Goal: Check status: Check status

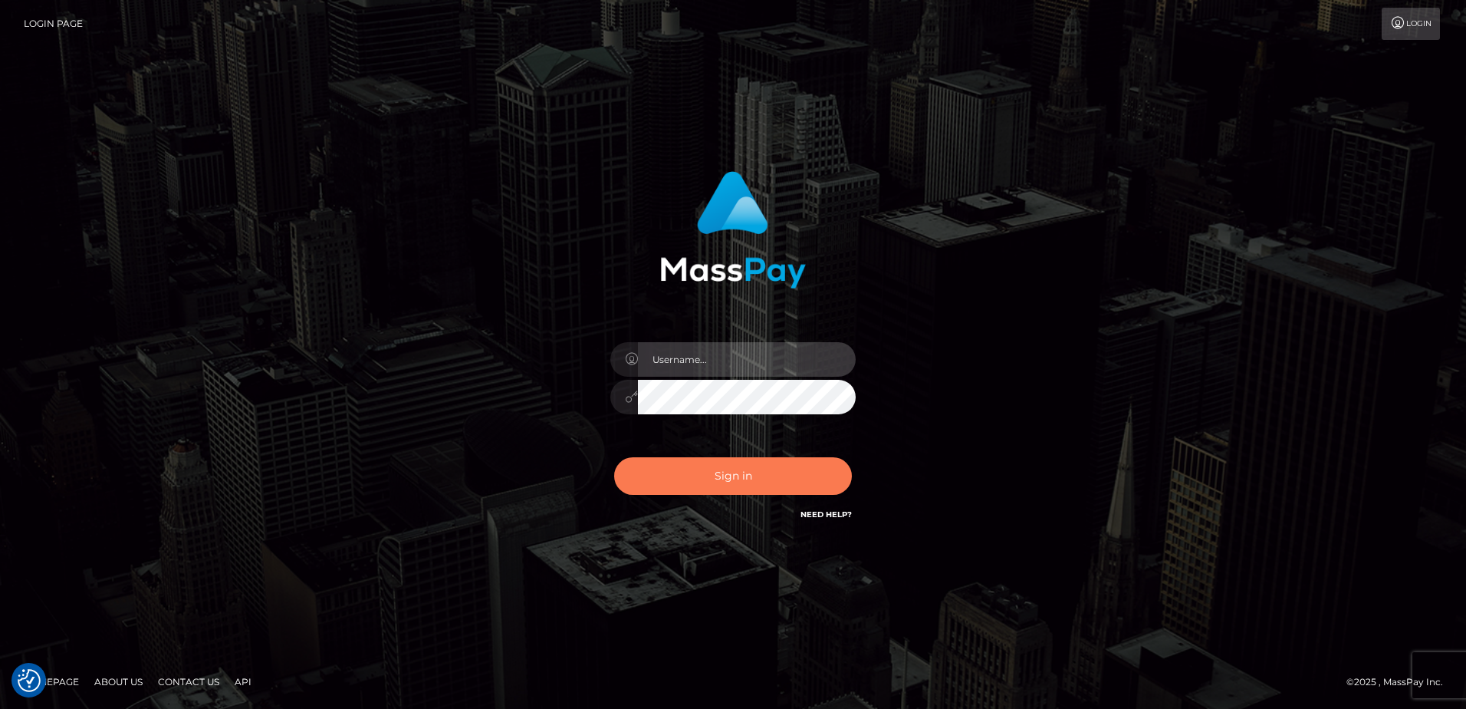
type input "hengland"
click at [795, 466] on button "Sign in" at bounding box center [733, 476] width 238 height 38
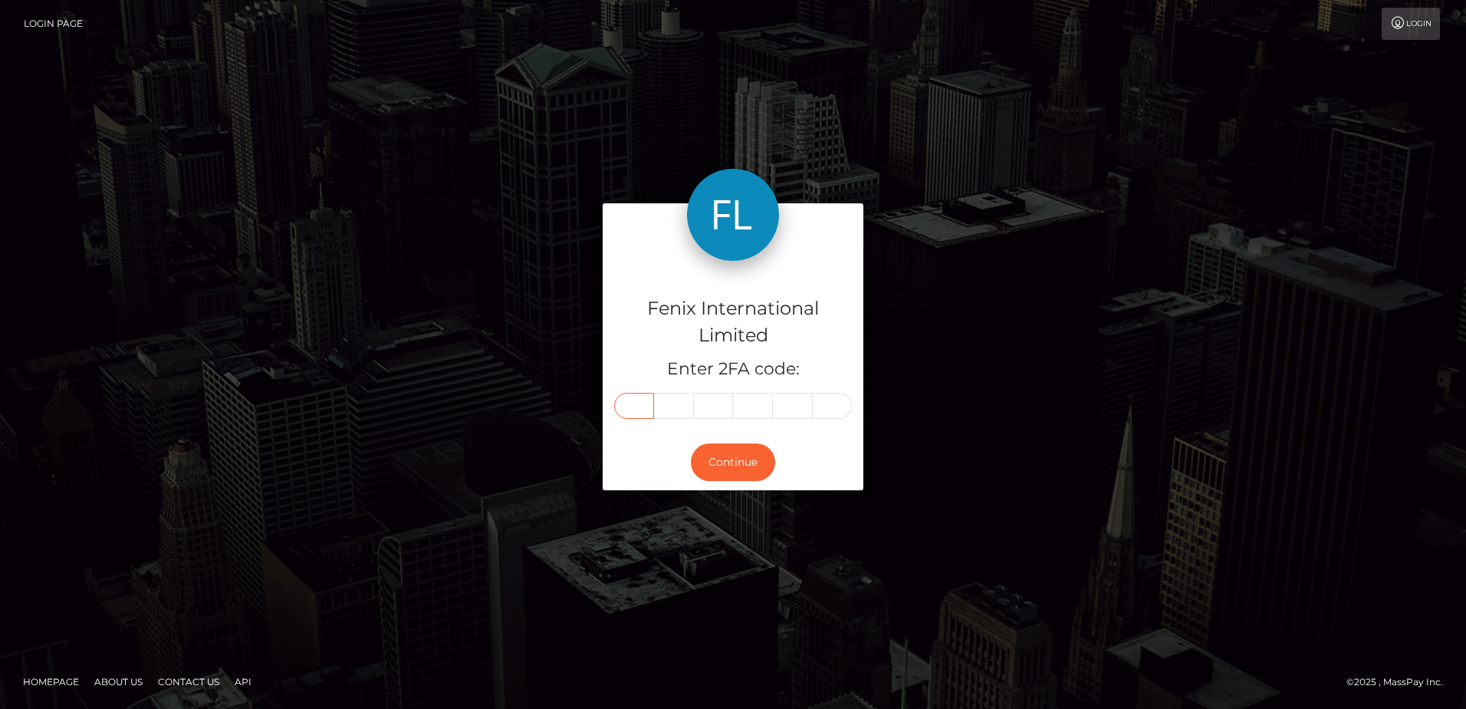
drag, startPoint x: 624, startPoint y: 407, endPoint x: 749, endPoint y: 412, distance: 124.3
click at [624, 407] on input "text" at bounding box center [634, 406] width 40 height 26
type input "1"
type input "5"
type input "0"
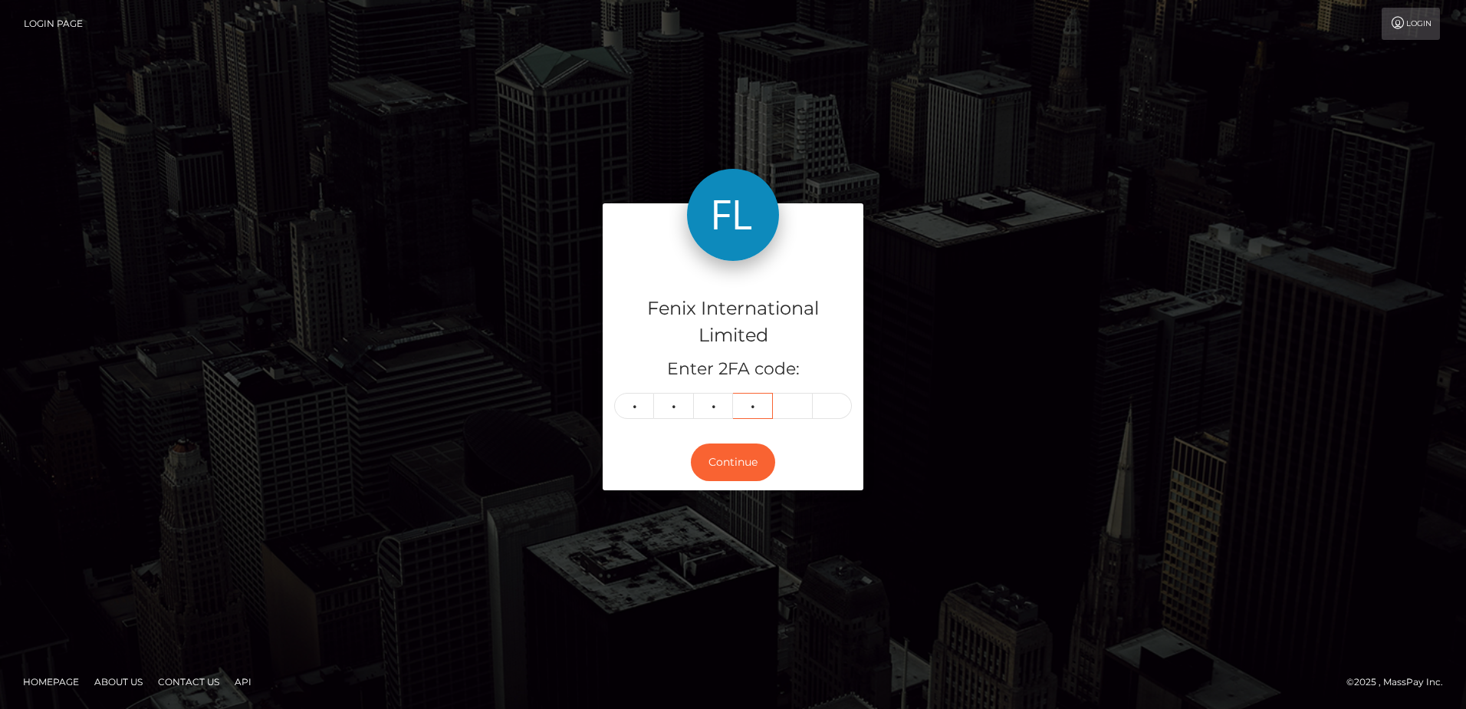
type input "6"
type input "0"
type input "5"
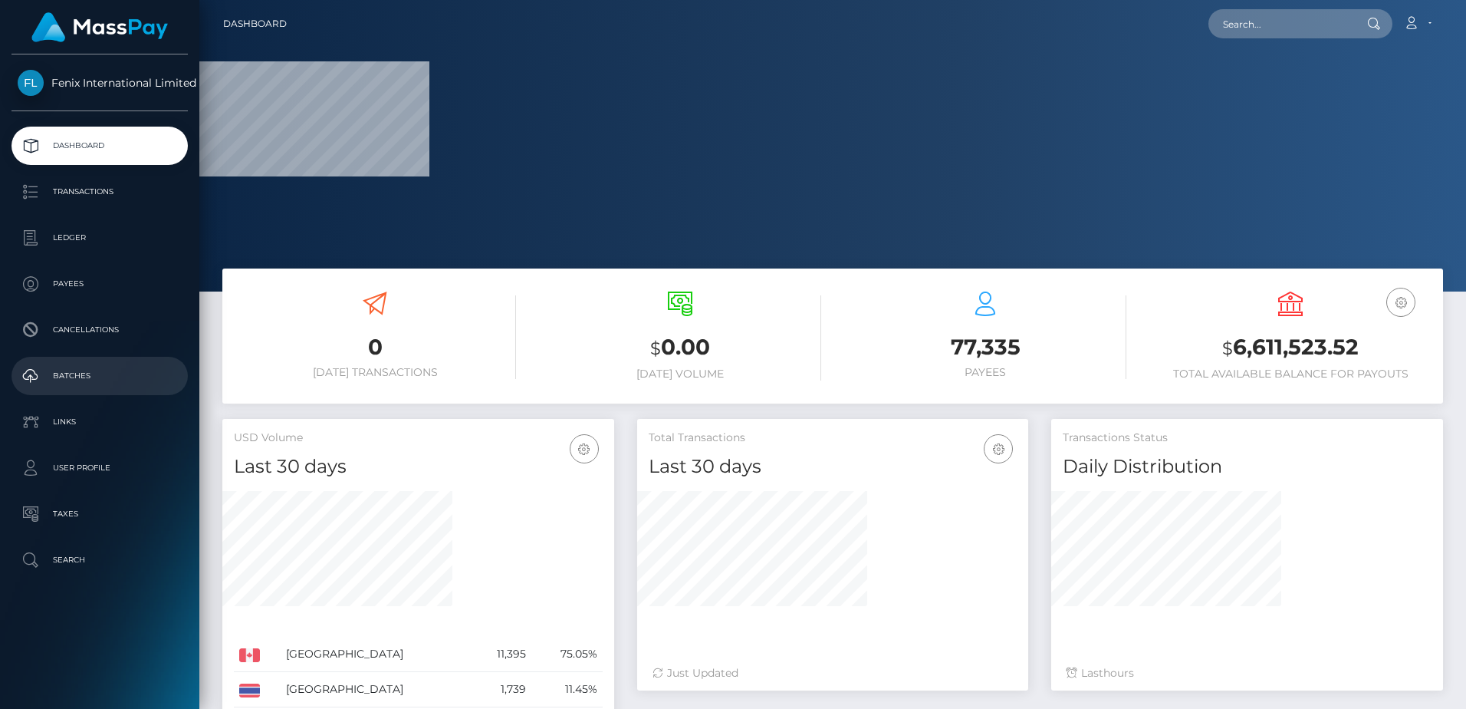
click at [101, 364] on link "Batches" at bounding box center [100, 376] width 176 height 38
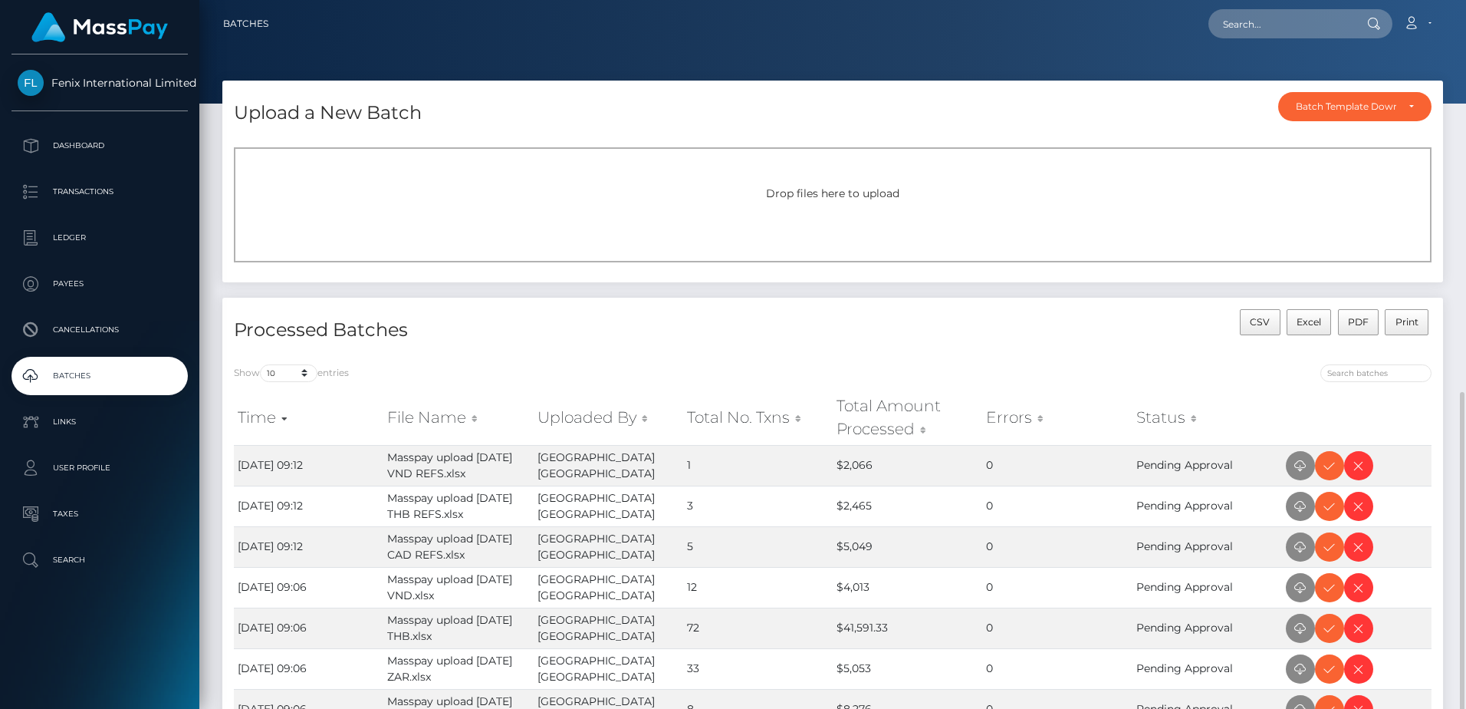
scroll to position [297, 0]
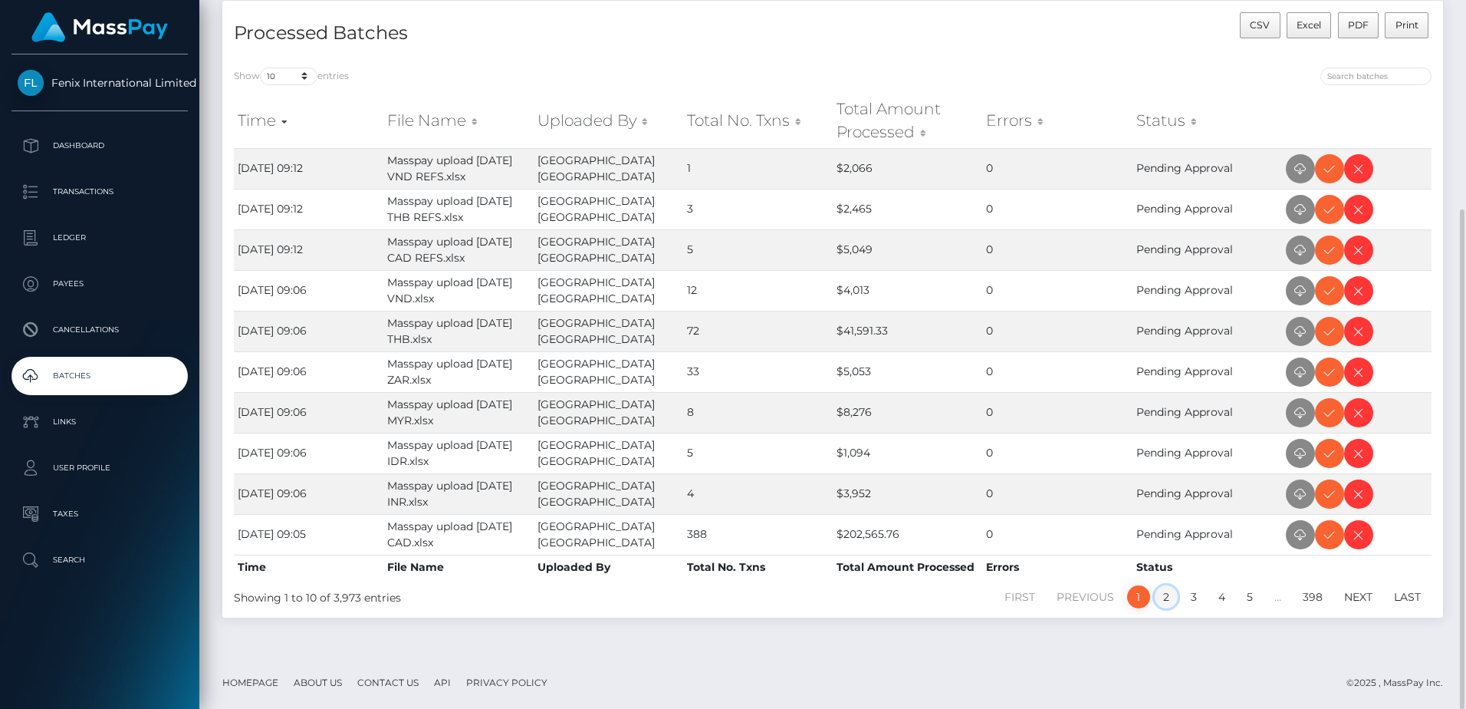
click at [1164, 590] on link "2" at bounding box center [1166, 596] width 23 height 23
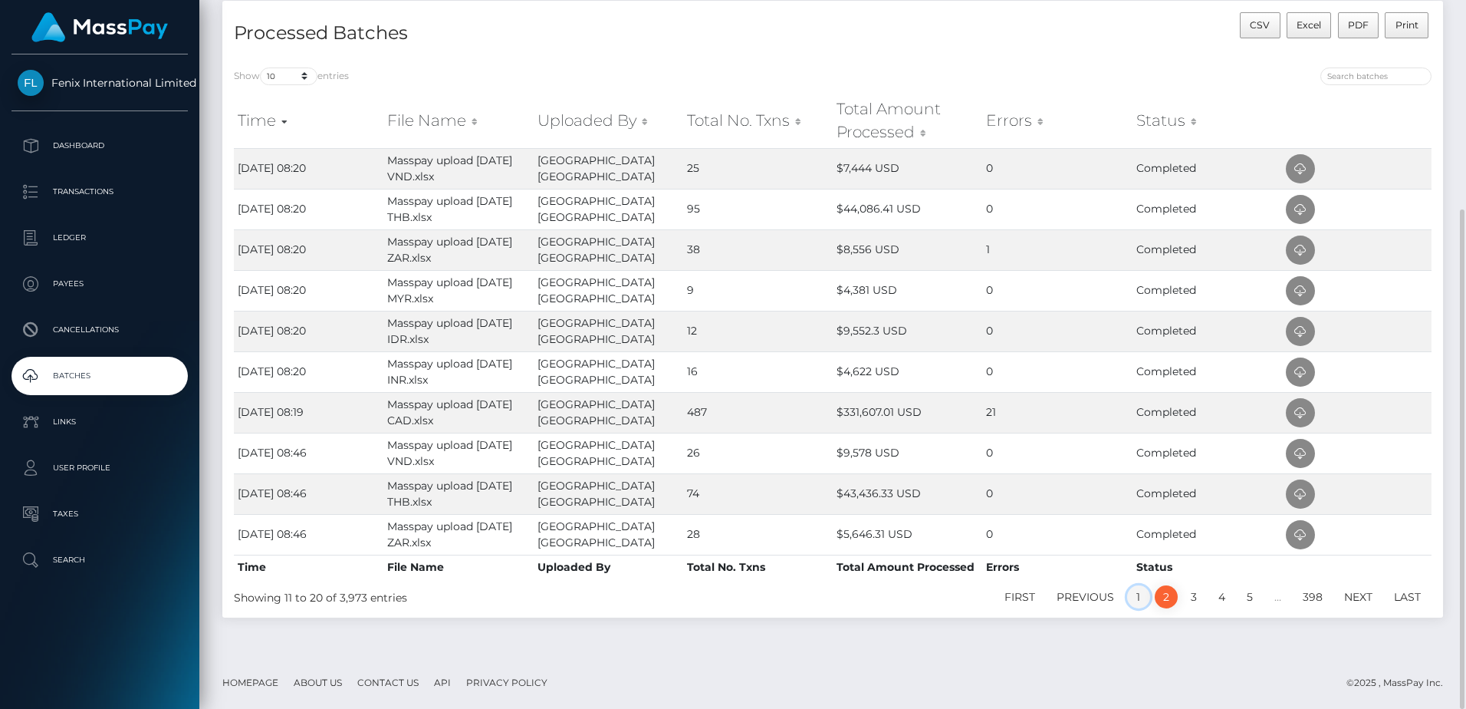
click at [1136, 597] on link "1" at bounding box center [1138, 596] width 23 height 23
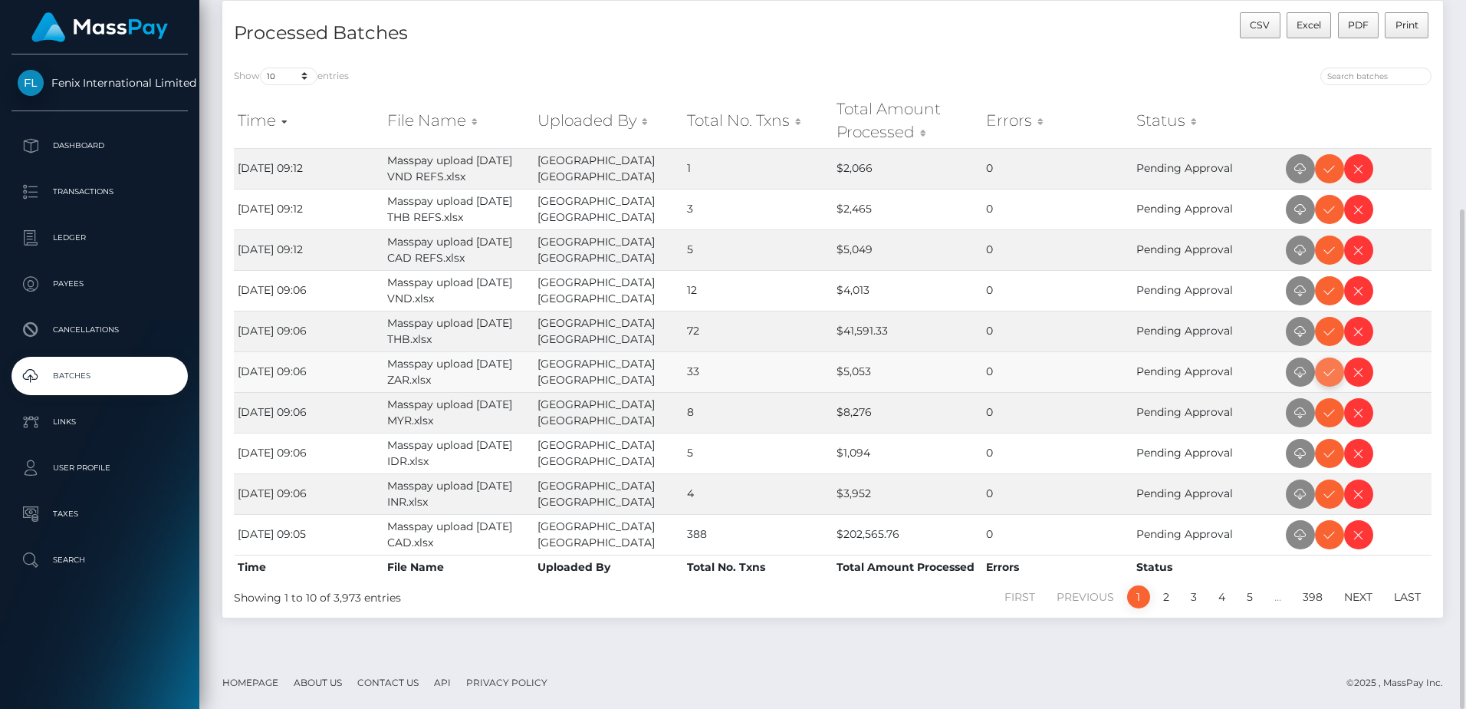
click at [1332, 372] on icon at bounding box center [1330, 372] width 18 height 19
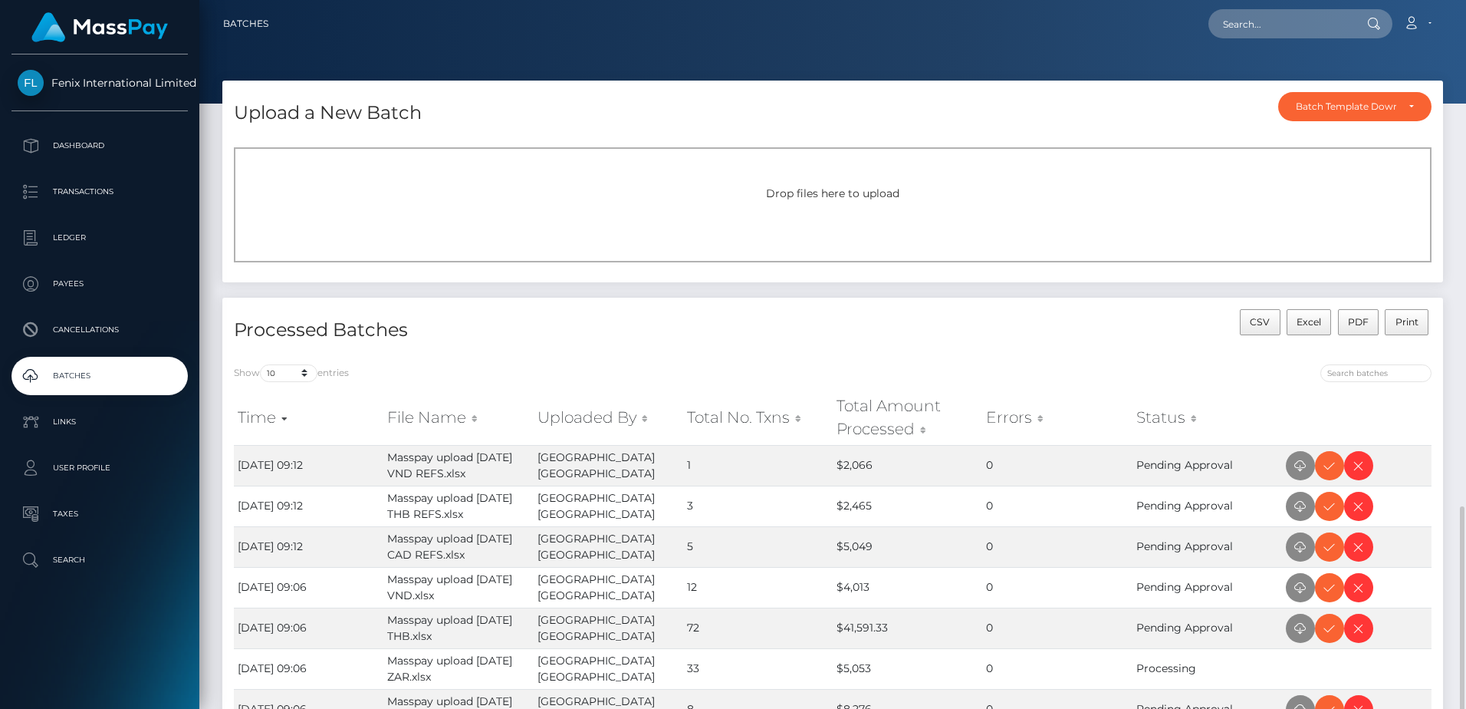
scroll to position [297, 0]
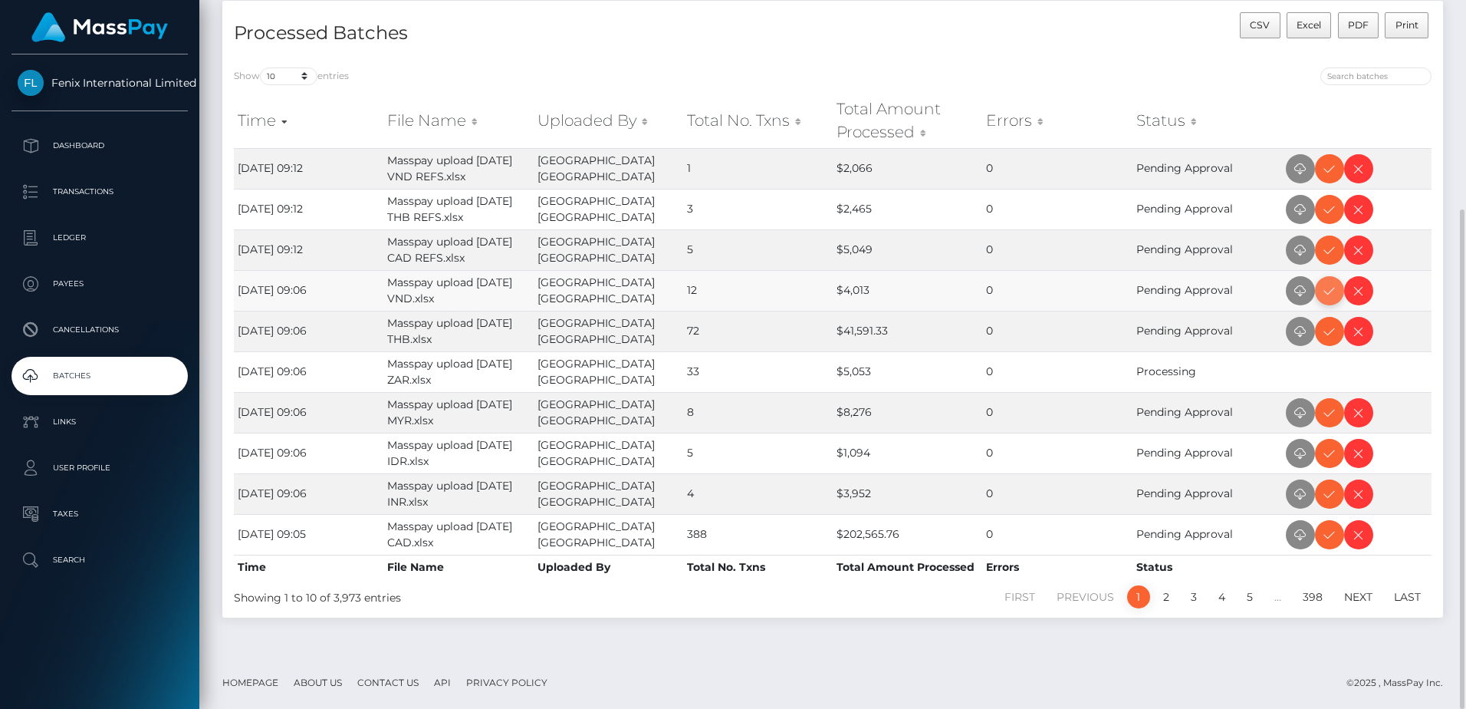
click at [1335, 294] on icon at bounding box center [1330, 290] width 18 height 19
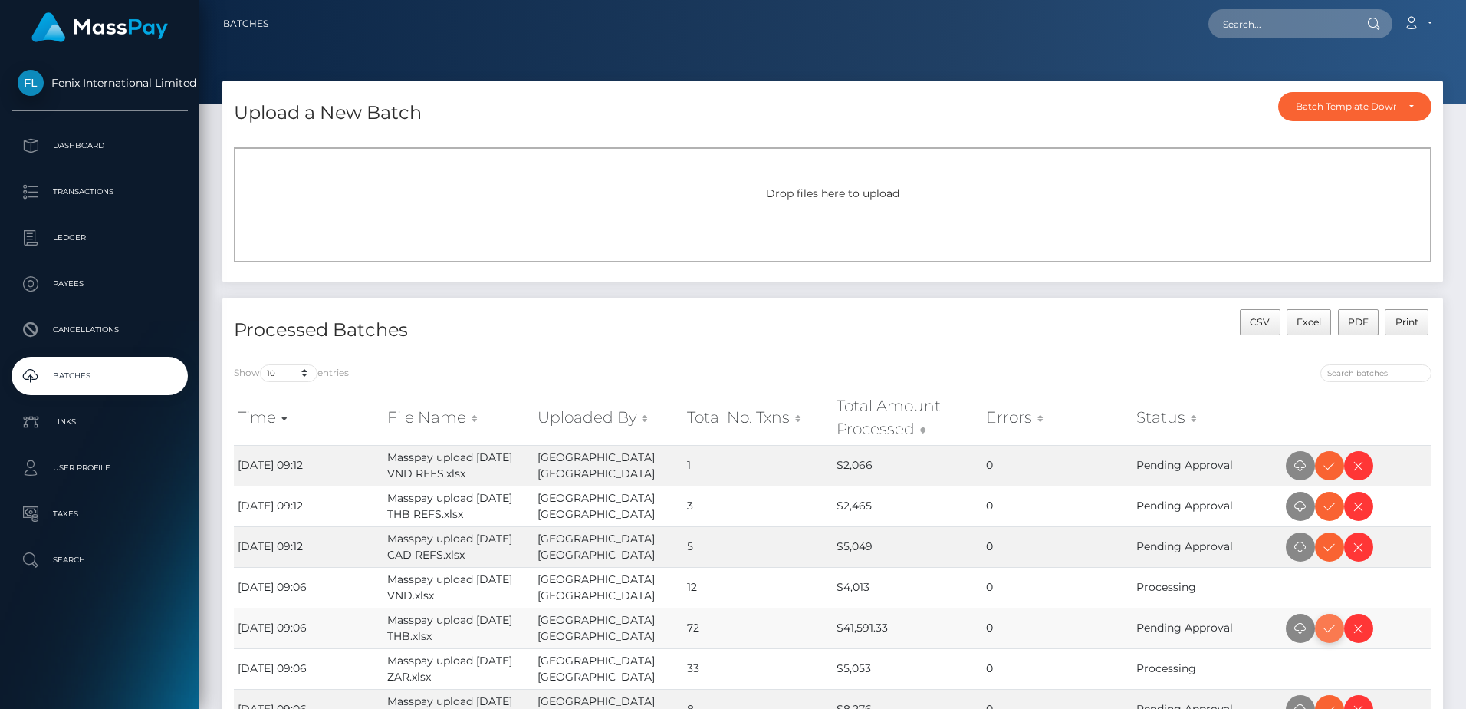
click at [1334, 635] on icon at bounding box center [1330, 628] width 18 height 19
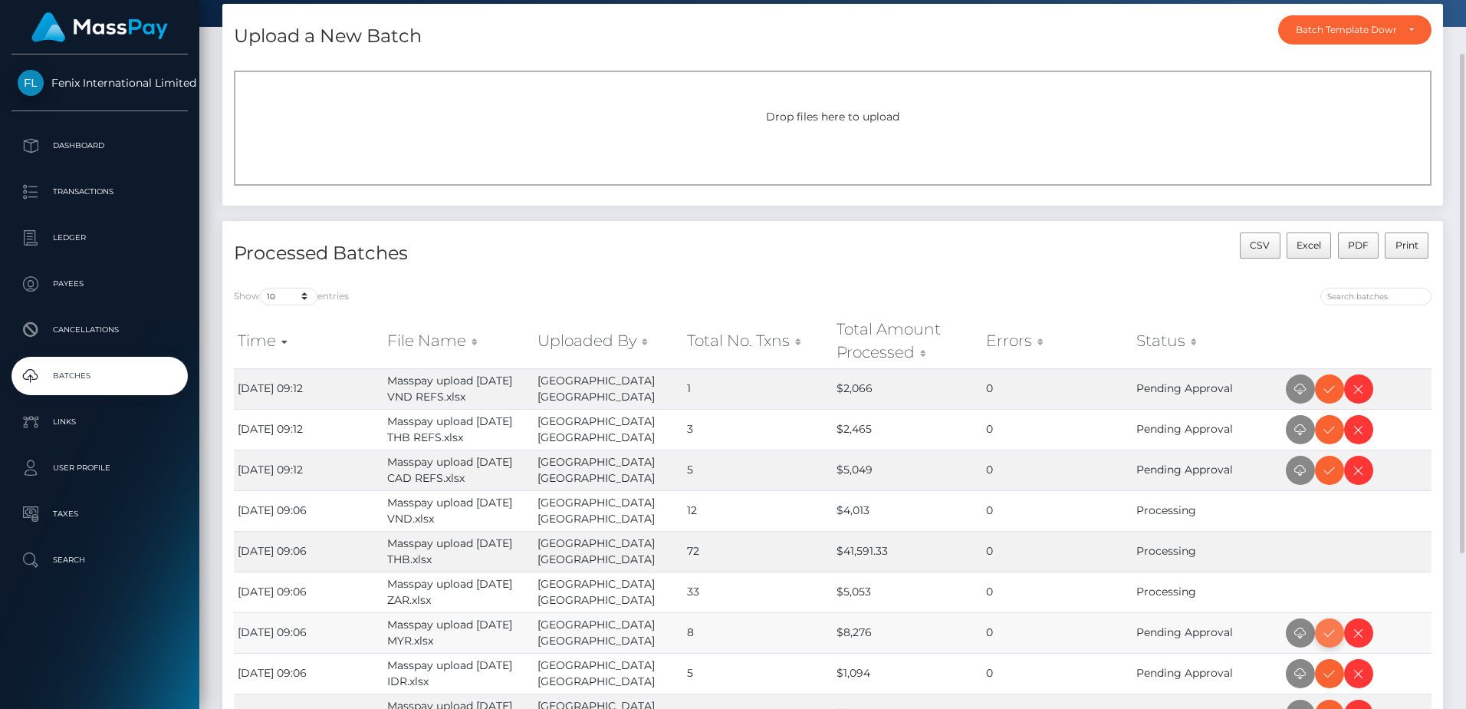
click at [1331, 634] on icon at bounding box center [1330, 633] width 18 height 19
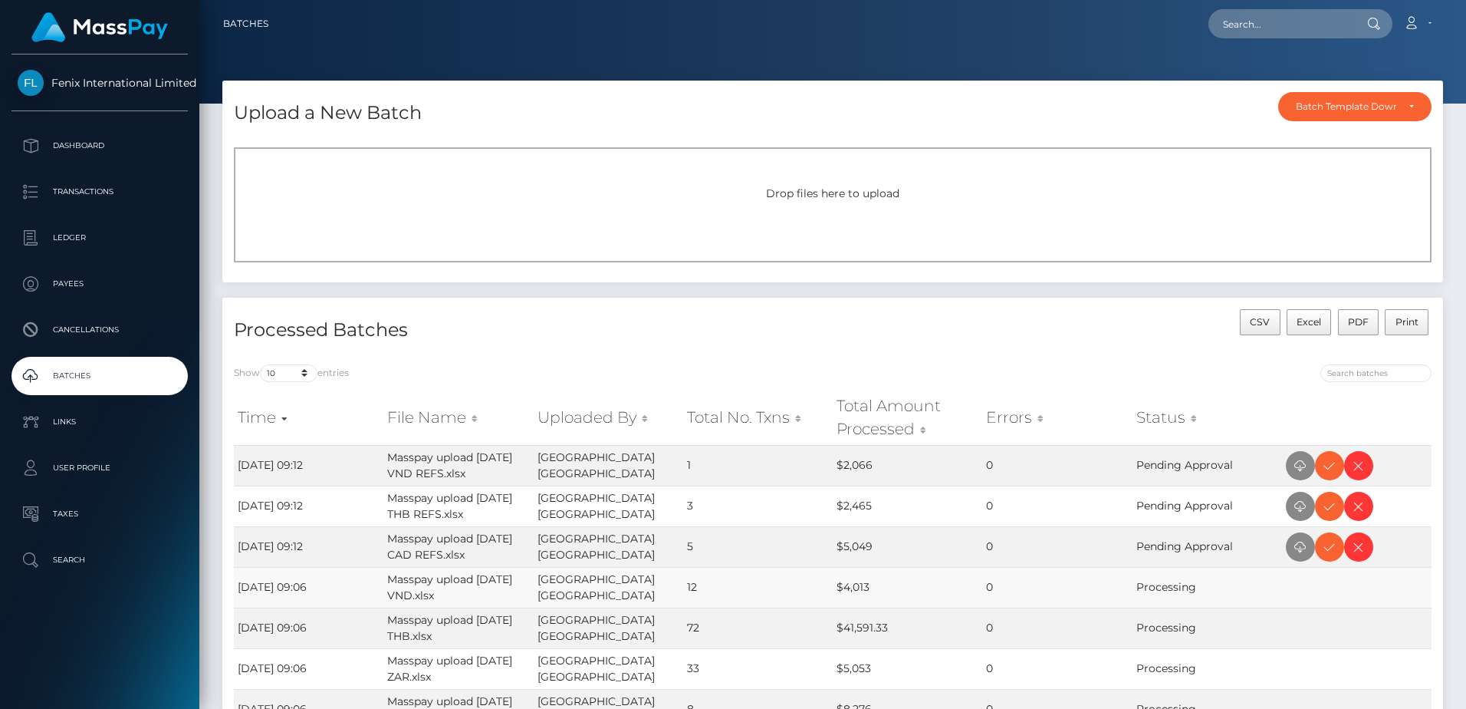
scroll to position [297, 0]
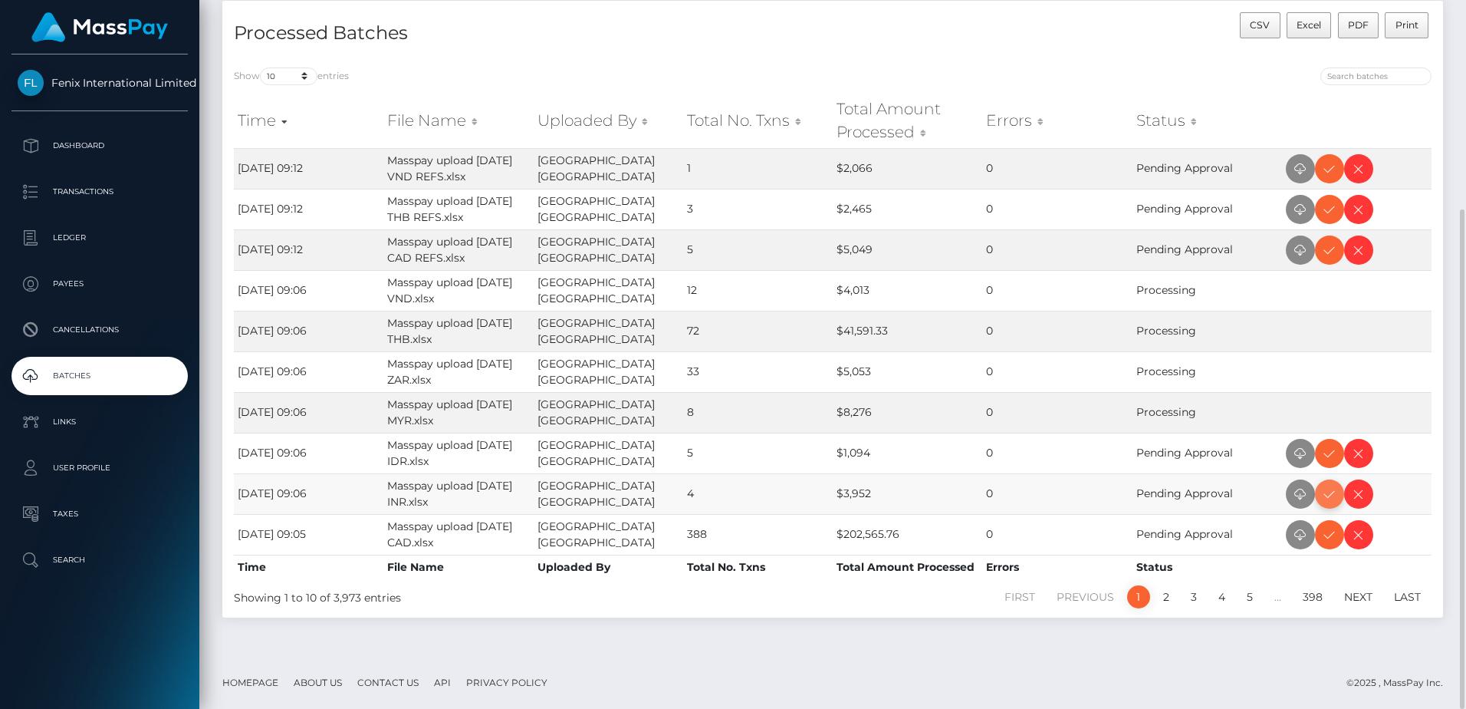
click at [1329, 498] on icon at bounding box center [1330, 494] width 18 height 19
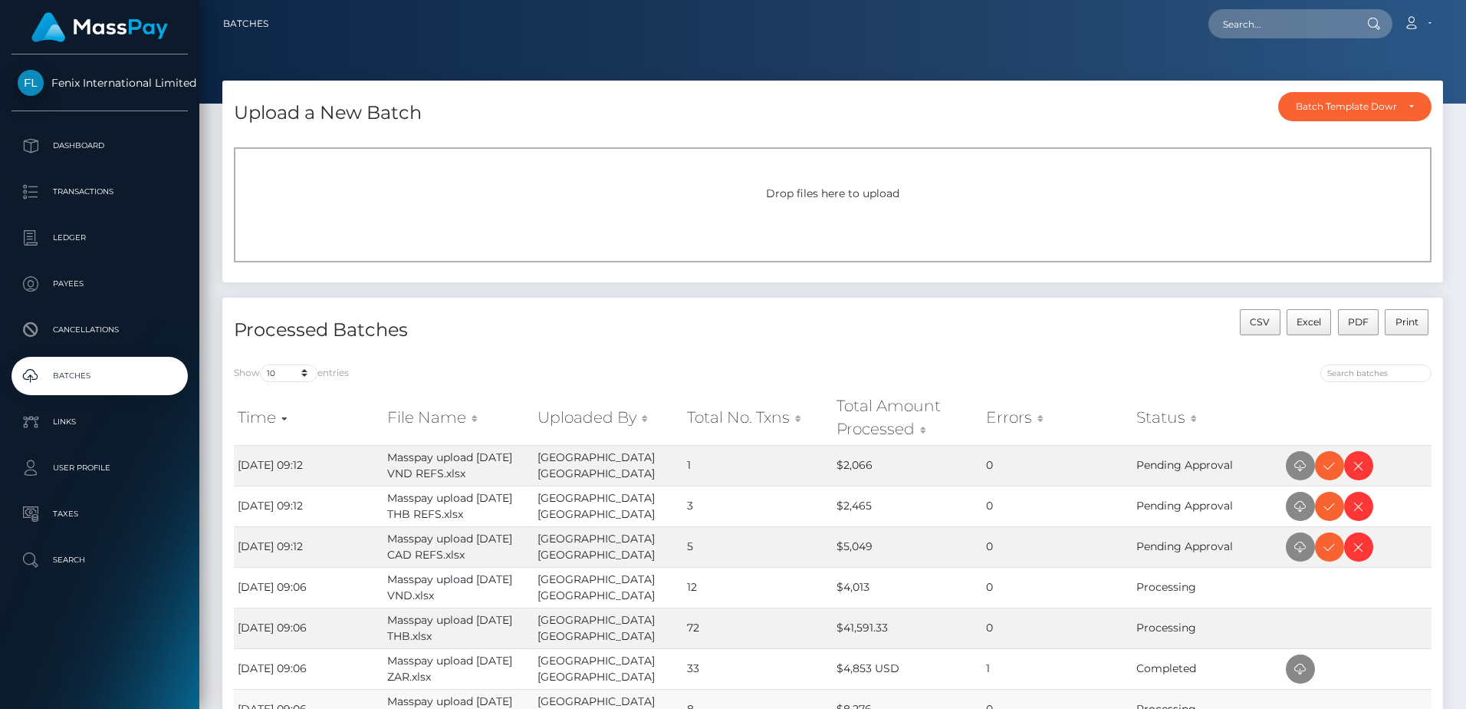
scroll to position [297, 0]
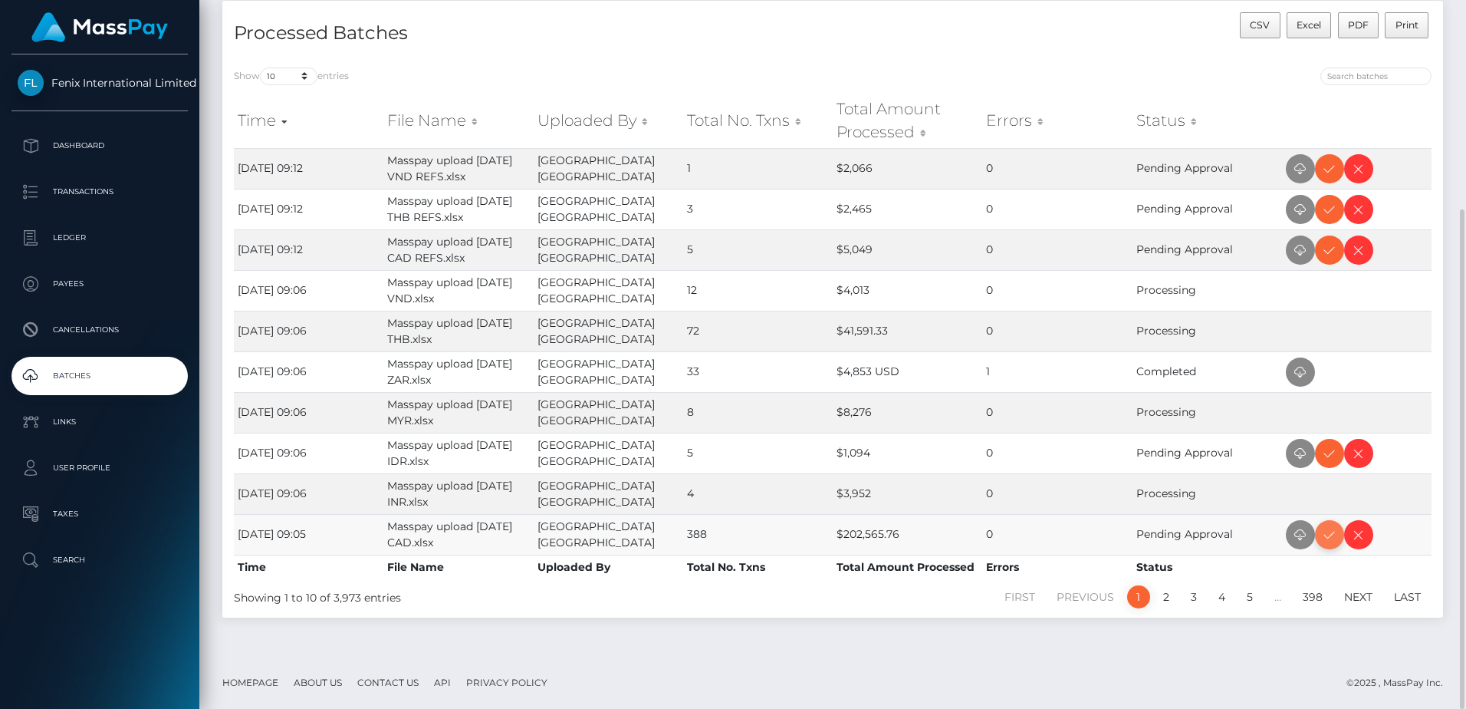
click at [1329, 541] on icon at bounding box center [1330, 534] width 18 height 19
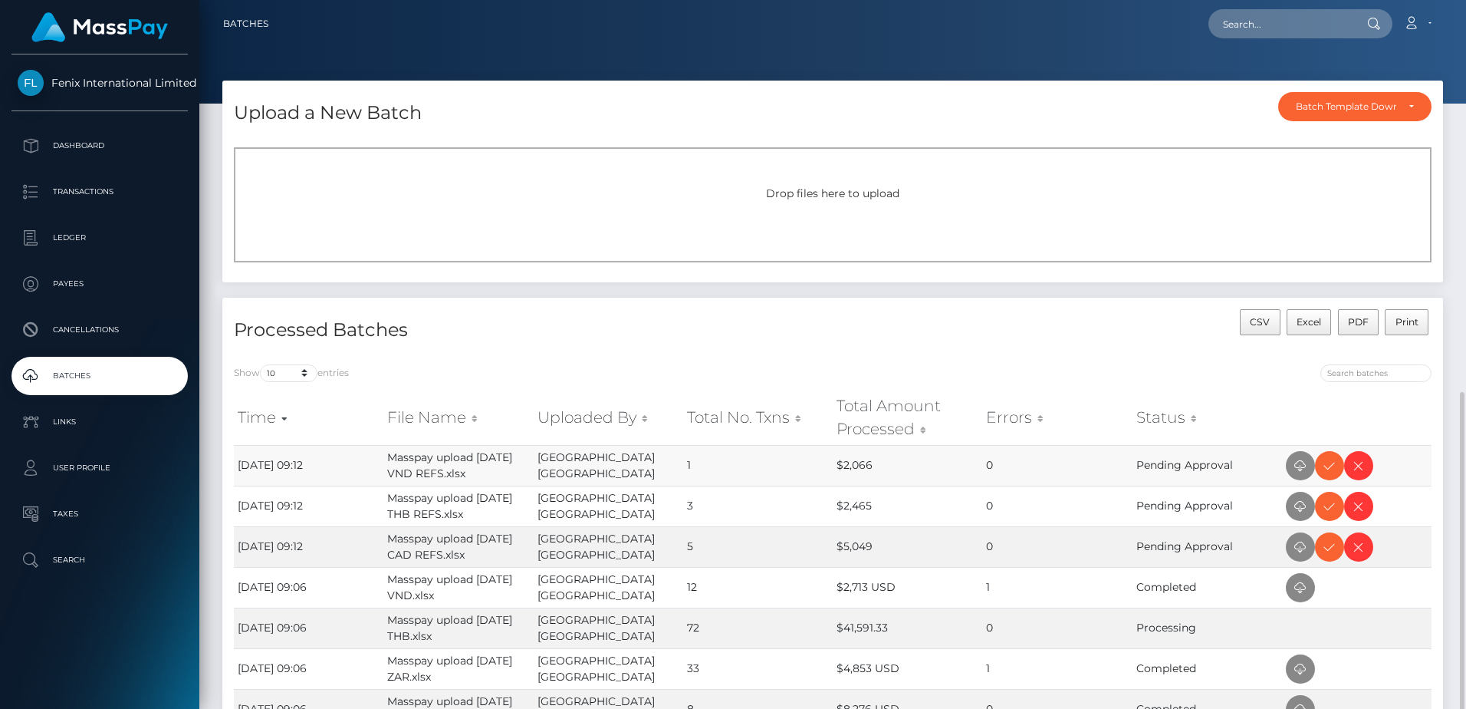
scroll to position [297, 0]
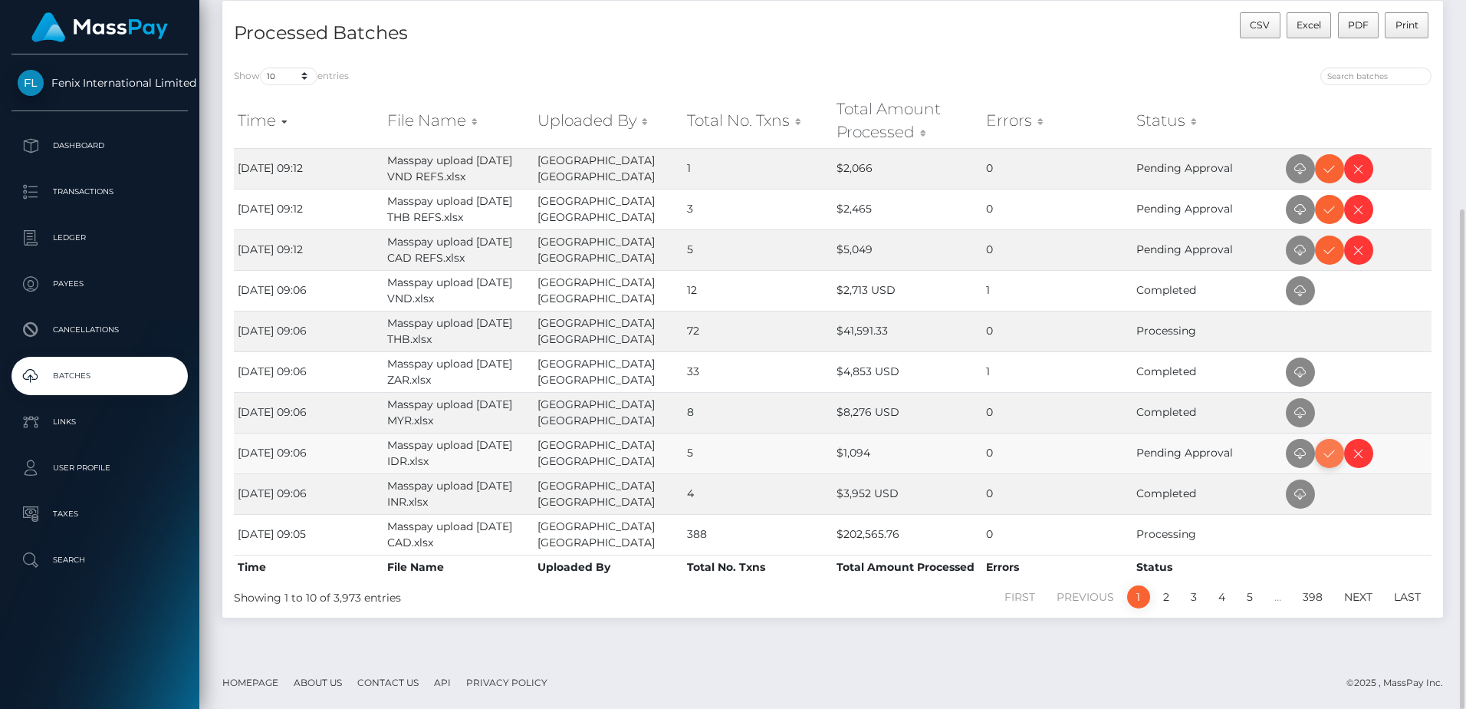
click at [1334, 458] on icon at bounding box center [1330, 453] width 18 height 19
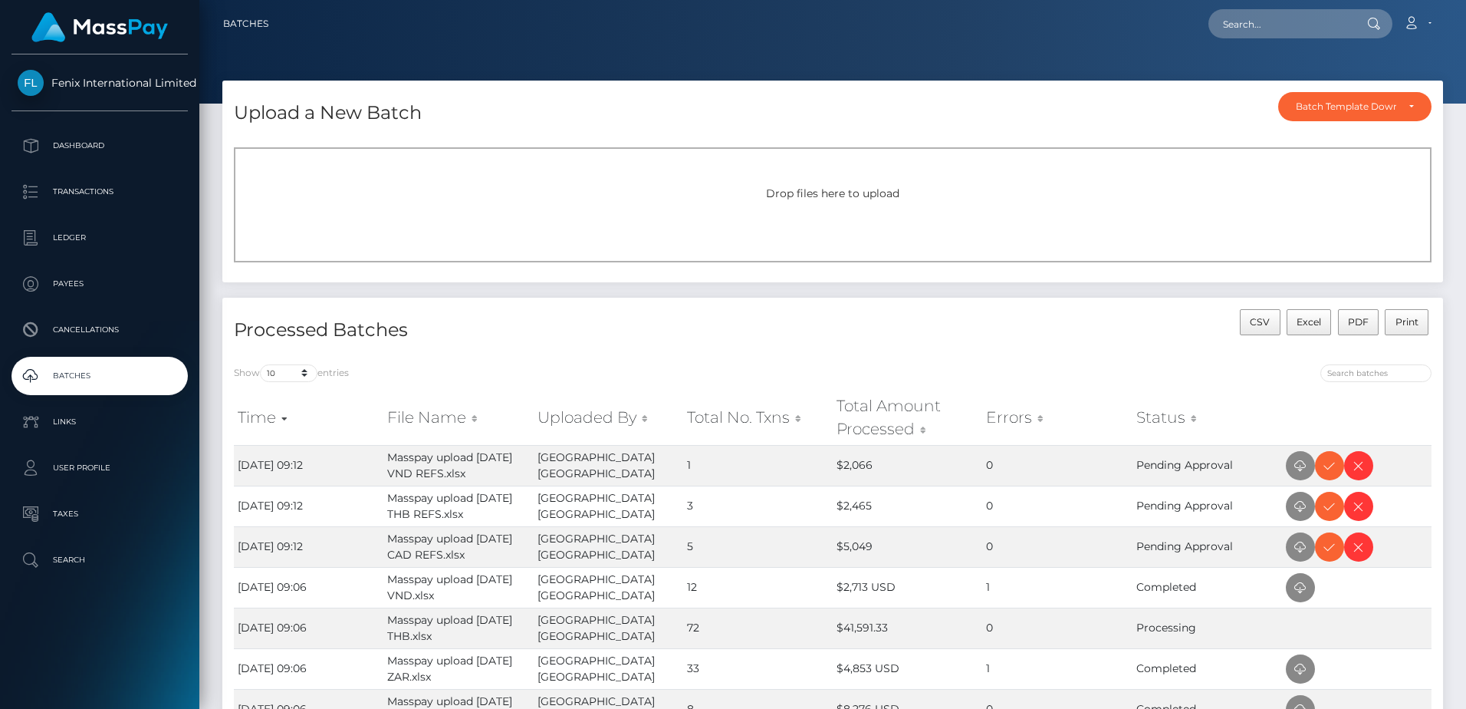
click at [124, 369] on p "Batches" at bounding box center [100, 375] width 164 height 23
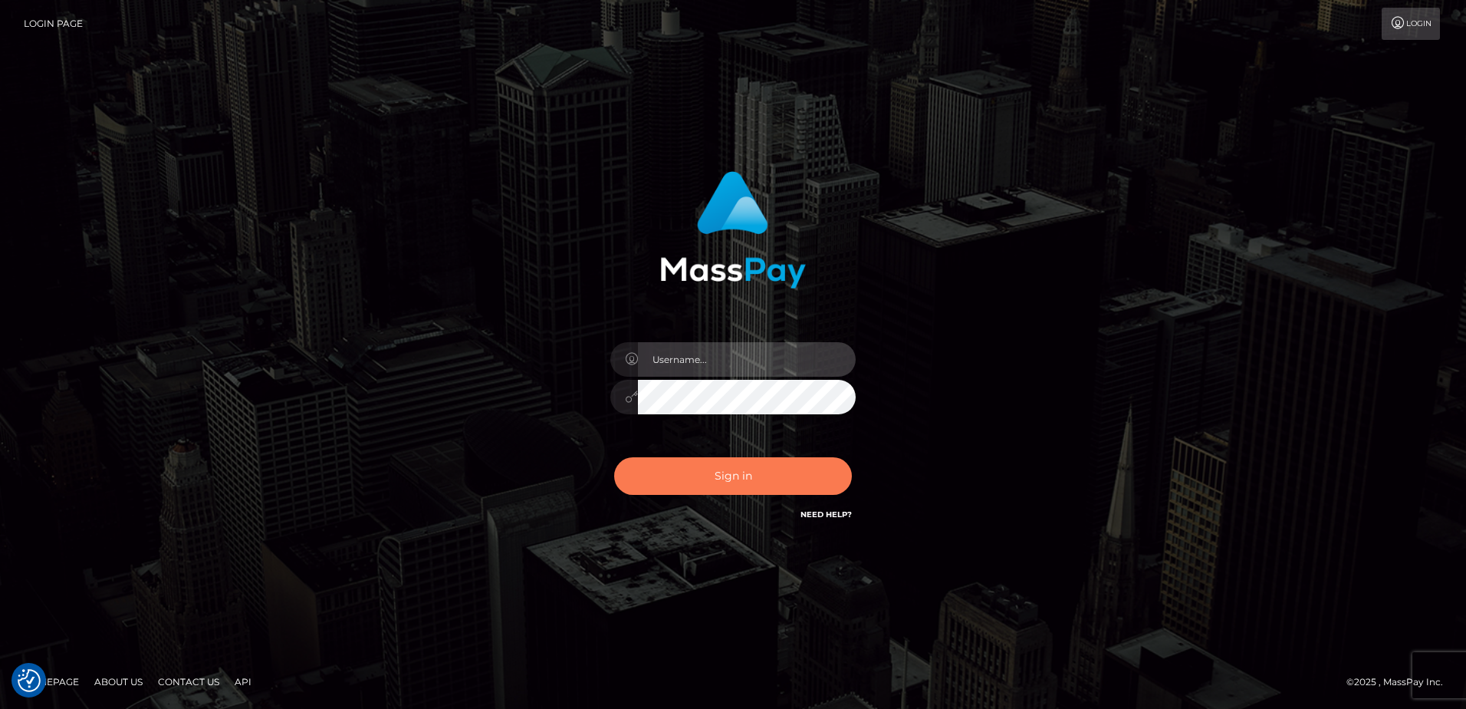
type input "hengland"
click at [756, 469] on button "Sign in" at bounding box center [733, 476] width 238 height 38
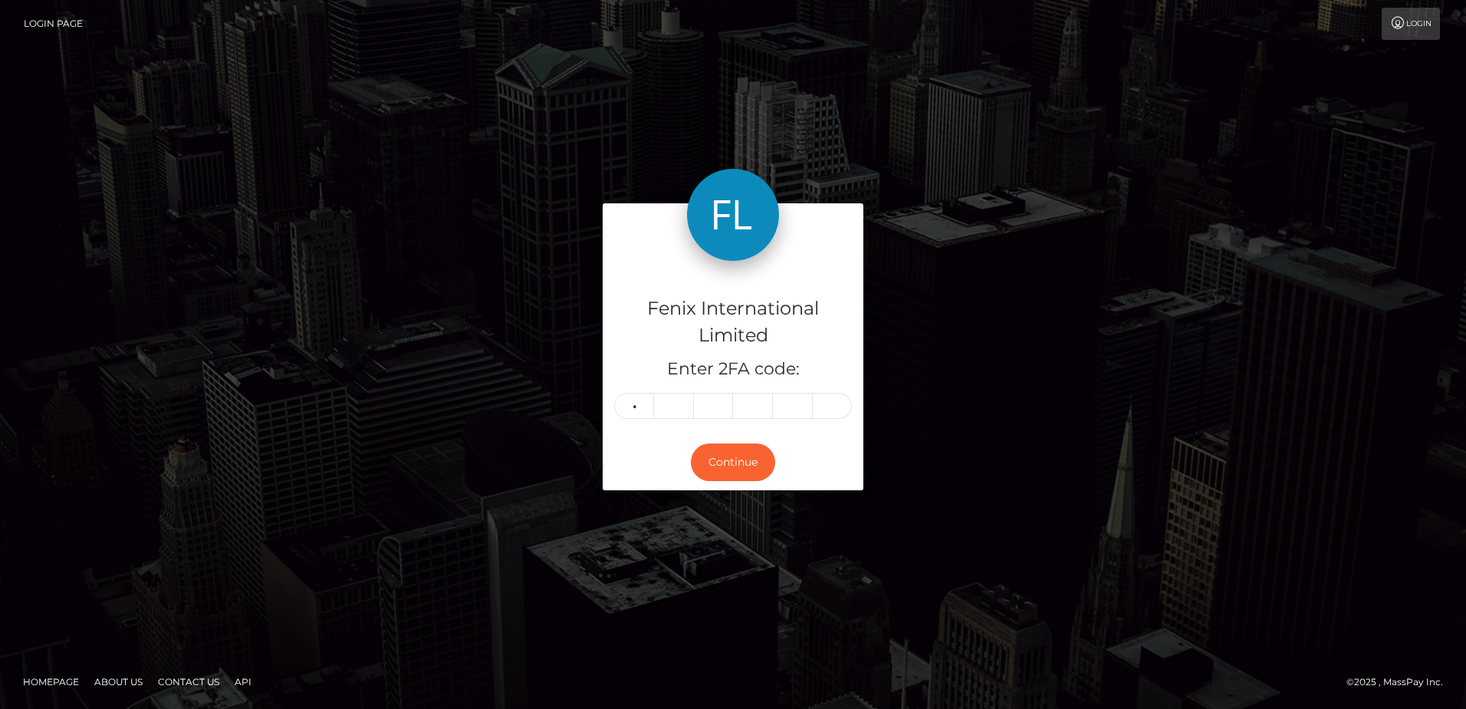
type input "2"
type input "7"
type input "5"
type input "0"
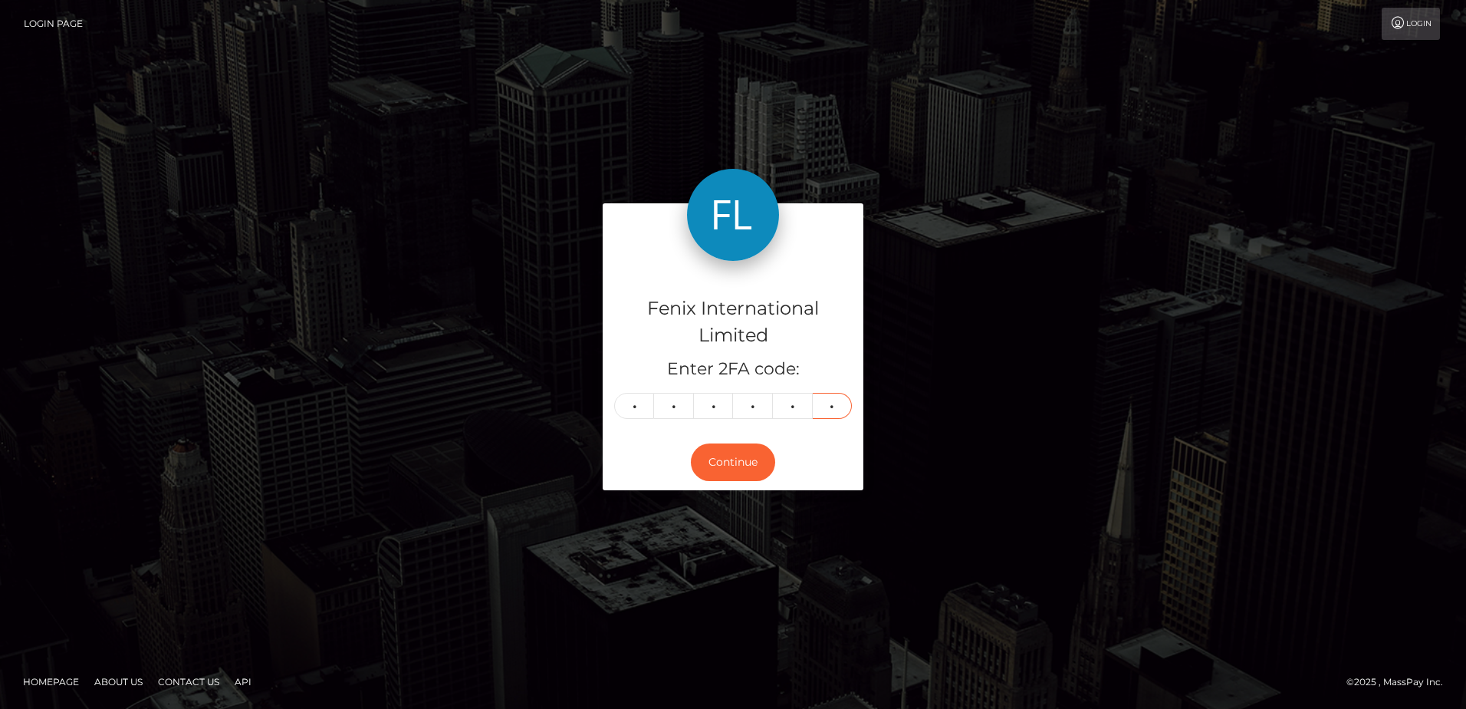
type input "0"
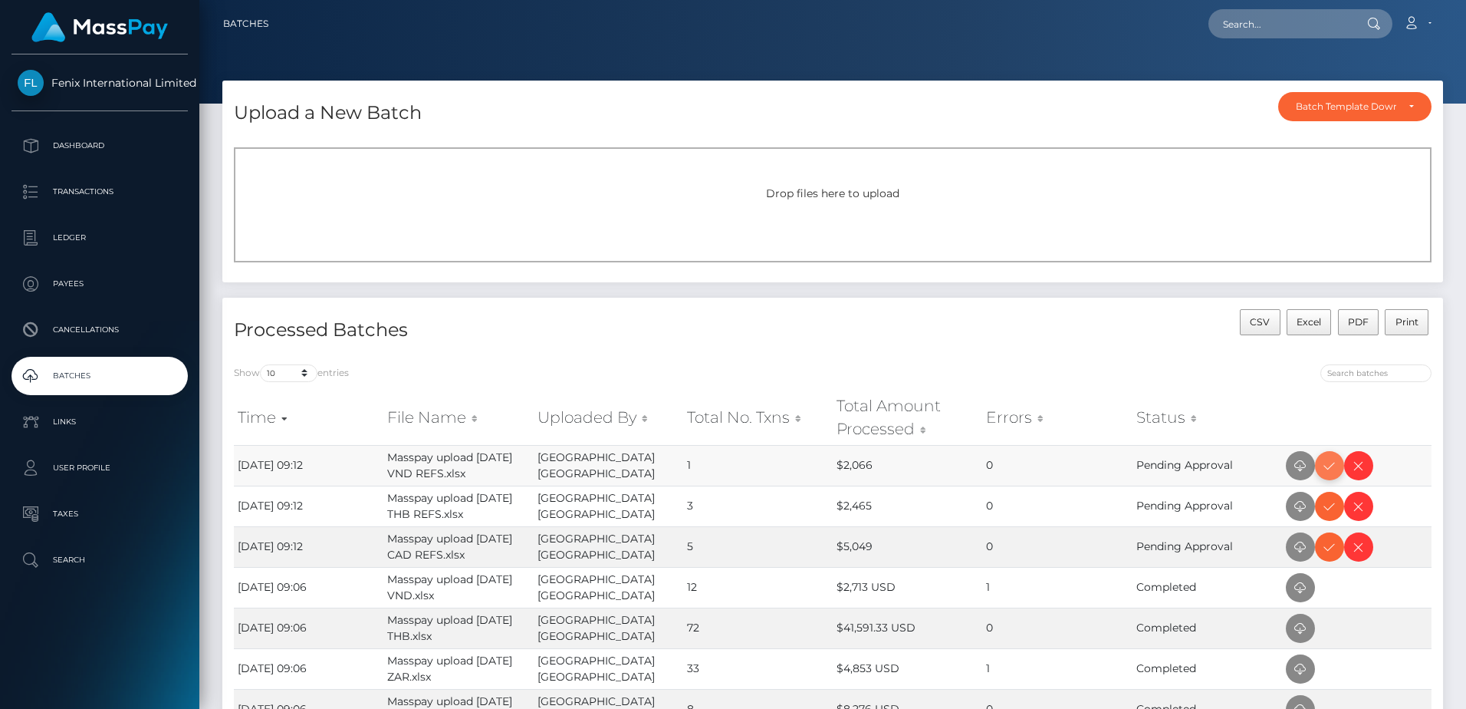
click at [1332, 471] on icon at bounding box center [1330, 465] width 18 height 19
click at [1337, 513] on icon at bounding box center [1330, 506] width 18 height 19
click at [1323, 549] on icon at bounding box center [1330, 547] width 18 height 19
